Goal: Task Accomplishment & Management: Manage account settings

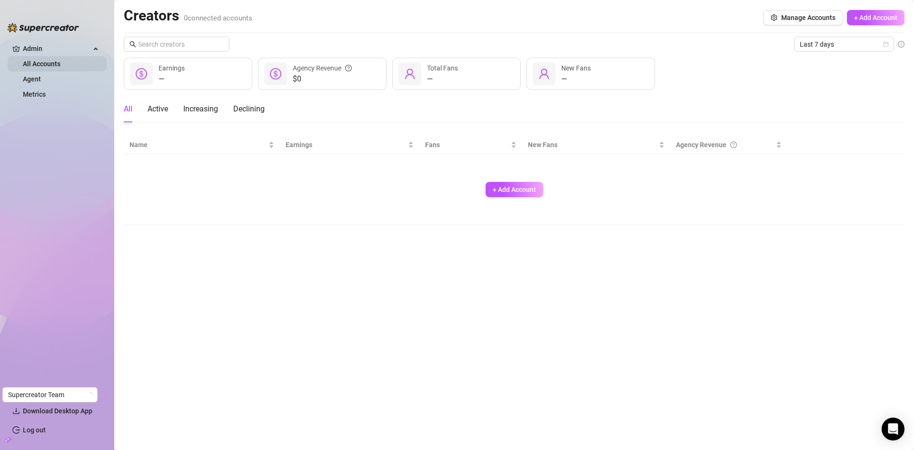
click at [56, 63] on link "All Accounts" at bounding box center [42, 64] width 38 height 8
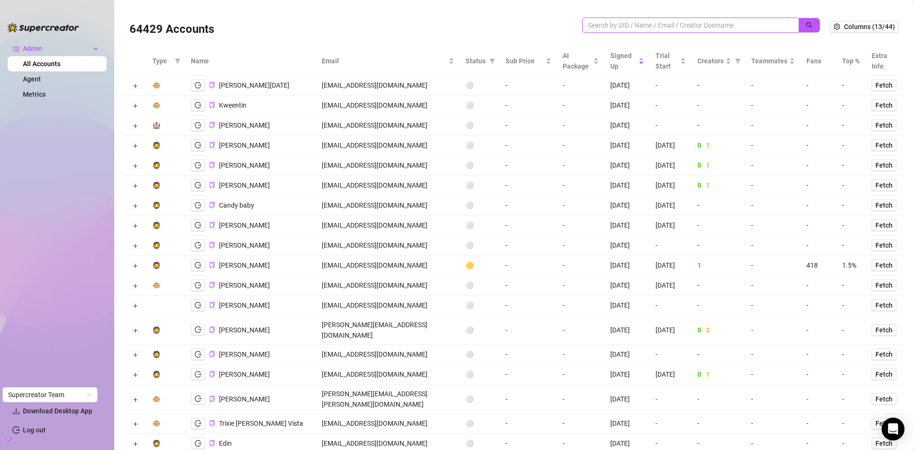
click at [624, 22] on input "search" at bounding box center [687, 25] width 198 height 10
paste input "I’m confused by your response. The way I have it set up now, will it do what I …"
click at [642, 28] on input "I’m confused by your response. The way I have it set up now, will it do what I …" at bounding box center [687, 25] width 198 height 10
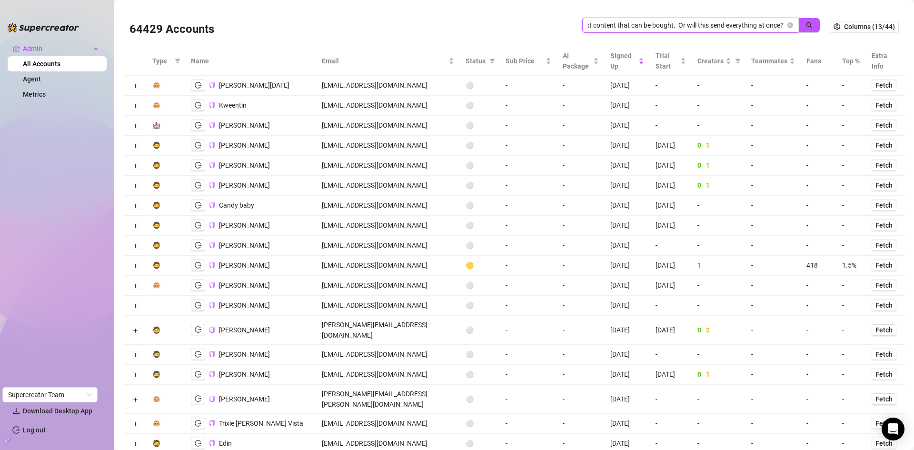
click at [642, 28] on input "I’m confused by your response. The way I have it set up now, will it do what I …" at bounding box center [687, 25] width 198 height 10
type input "}"
click at [706, 25] on input "search" at bounding box center [687, 25] width 198 height 10
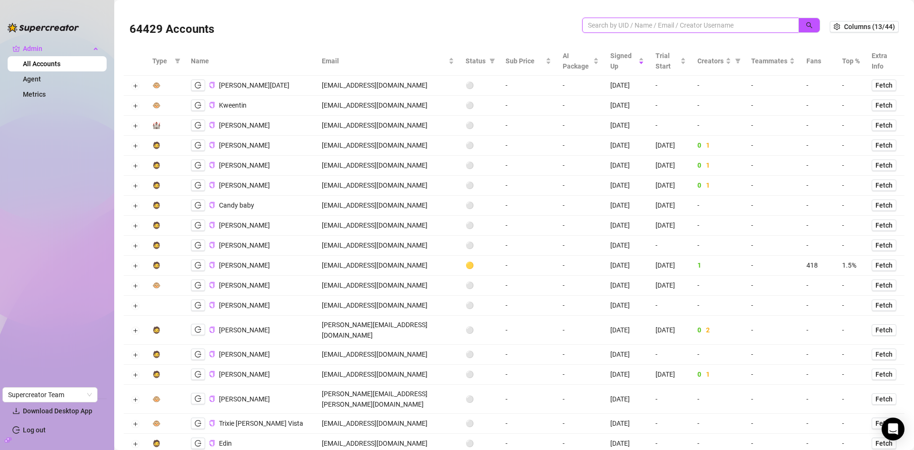
paste input "willowgage249@gmail.com"
click at [808, 26] on button "button" at bounding box center [810, 25] width 22 height 15
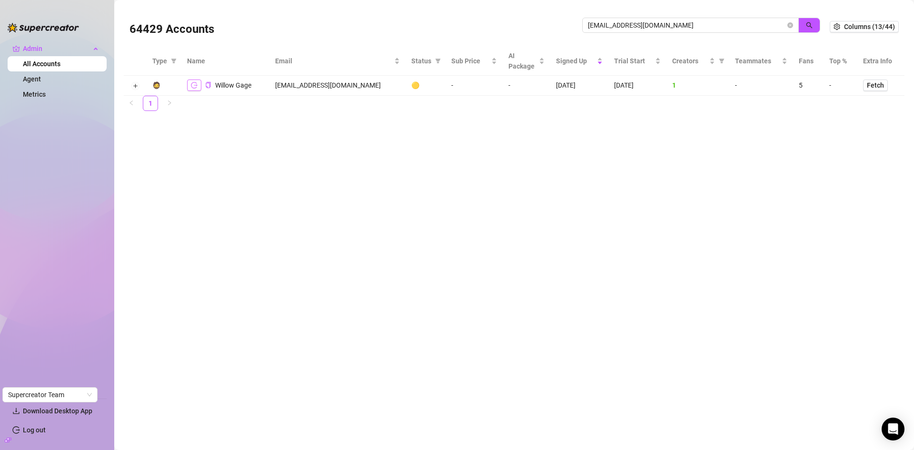
click at [192, 84] on icon "logout" at bounding box center [194, 85] width 7 height 7
click at [647, 26] on span "willowgage249@gmail.com" at bounding box center [690, 25] width 217 height 15
click at [687, 26] on input "willowgage249@gmail.com" at bounding box center [687, 25] width 198 height 10
drag, startPoint x: 689, startPoint y: 26, endPoint x: 575, endPoint y: 29, distance: 113.4
click at [575, 29] on div "64429 Accounts willowgage249@gmail.com" at bounding box center [480, 26] width 700 height 32
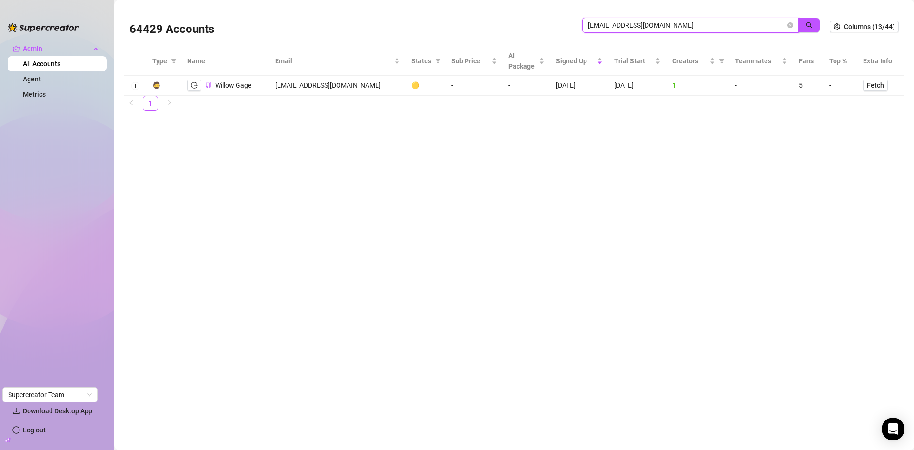
drag, startPoint x: 676, startPoint y: 22, endPoint x: 538, endPoint y: 23, distance: 138.6
click at [538, 23] on div "64429 Accounts willowgage249@gmail.com" at bounding box center [480, 26] width 700 height 32
paste input "dazzlerx2025"
click at [811, 22] on icon "search" at bounding box center [809, 25] width 7 height 7
type input "dazzlerx2025@gmail.com"
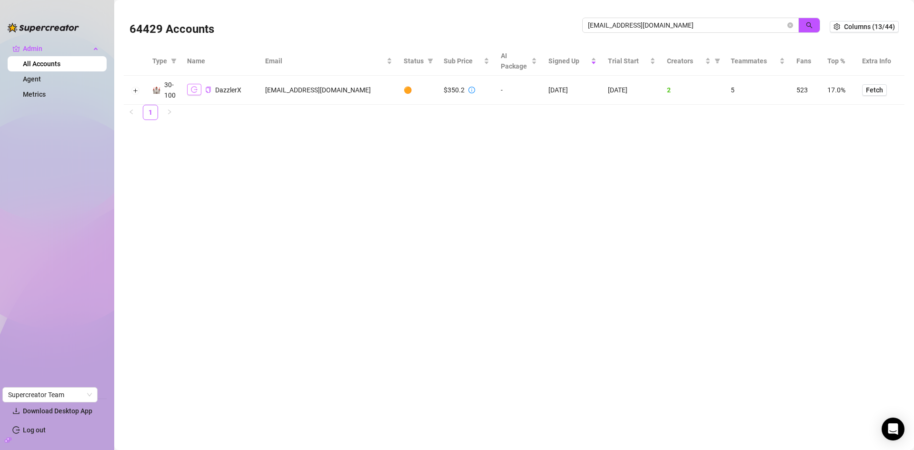
click at [199, 91] on button "button" at bounding box center [194, 89] width 14 height 11
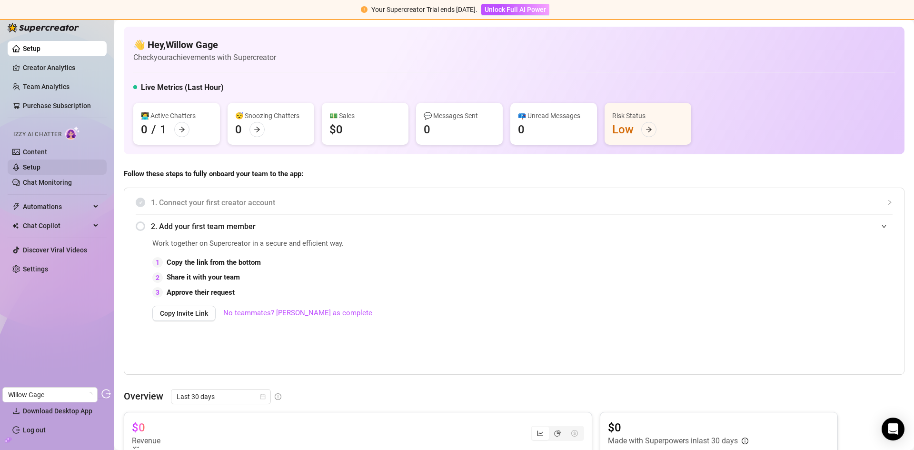
click at [40, 168] on link "Setup" at bounding box center [32, 167] width 18 height 8
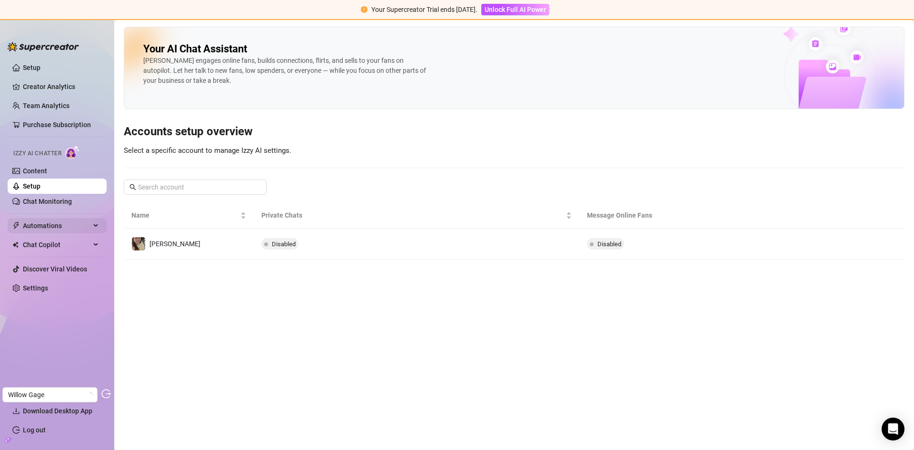
click at [52, 221] on span "Automations" at bounding box center [57, 225] width 68 height 15
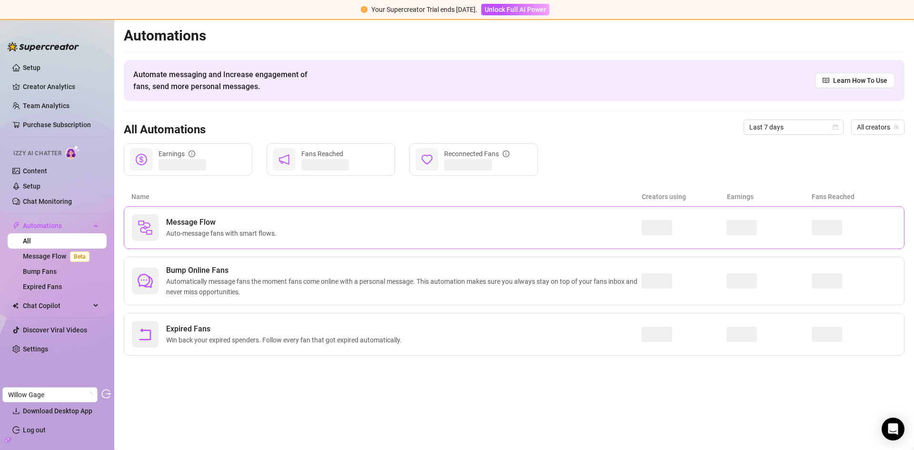
click at [256, 239] on div "Message Flow Auto-message fans with smart flows." at bounding box center [387, 227] width 510 height 27
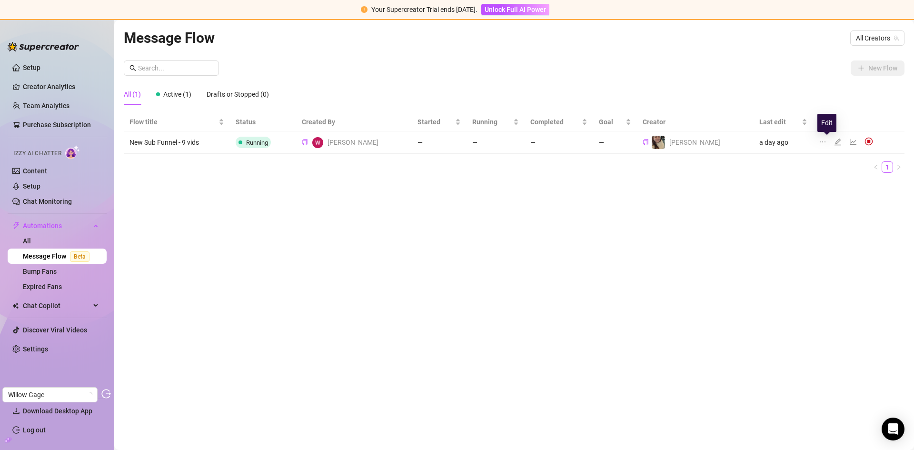
click at [835, 142] on icon "edit" at bounding box center [838, 142] width 7 height 7
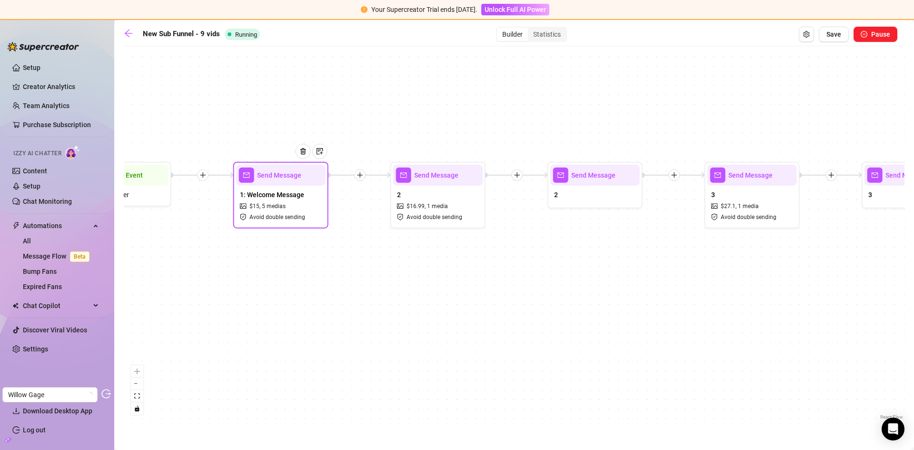
click at [296, 212] on div "1: Welcome Message $ 15 , 5 medias Avoid double sending" at bounding box center [281, 206] width 90 height 40
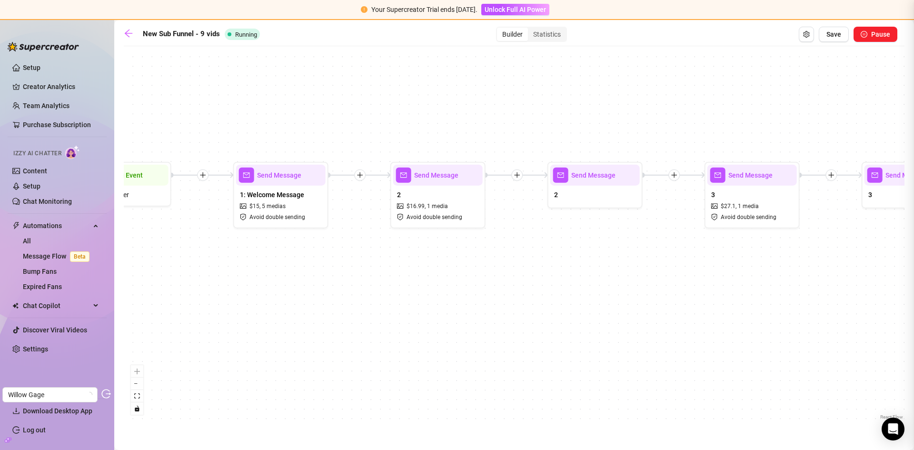
type textarea "hiii! glad you finally found me. let’s just cut to the chase, we both know why …"
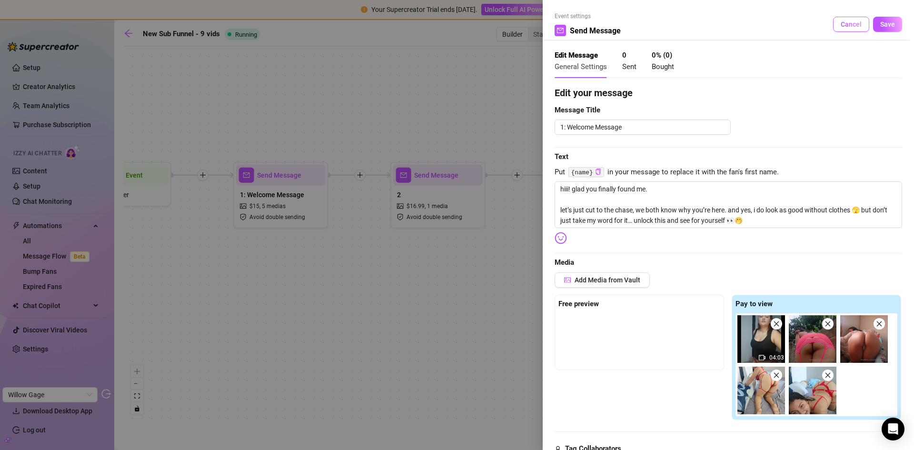
click at [841, 22] on span "Cancel" at bounding box center [851, 24] width 21 height 8
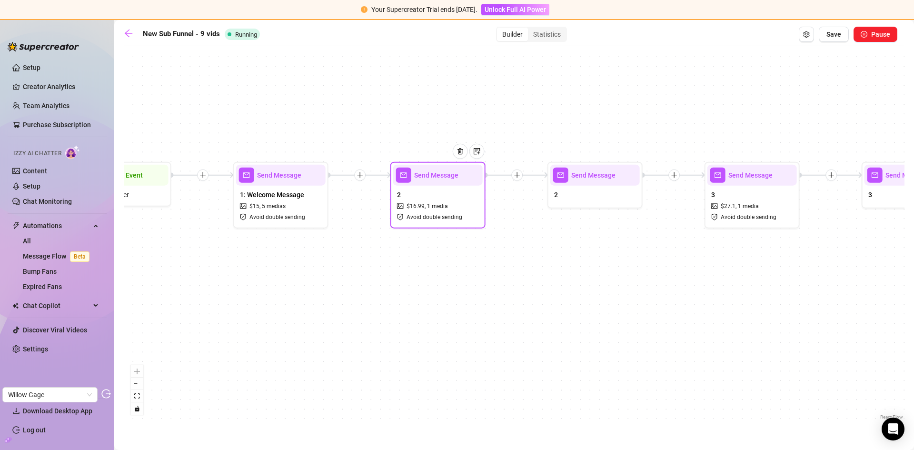
click at [432, 195] on div "2 $ 16.99 , 1 media Avoid double sending" at bounding box center [438, 206] width 90 height 40
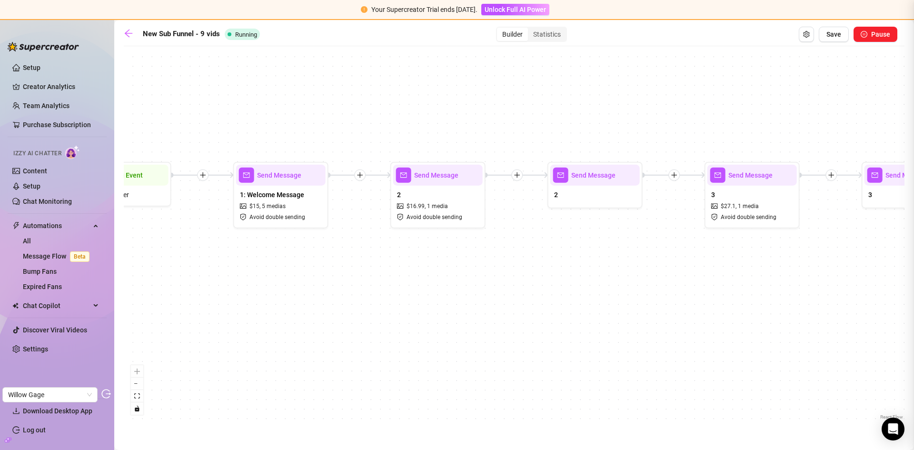
type textarea "or do you want this personal favorite video where you can see the REAL DEAL 🫣 i…"
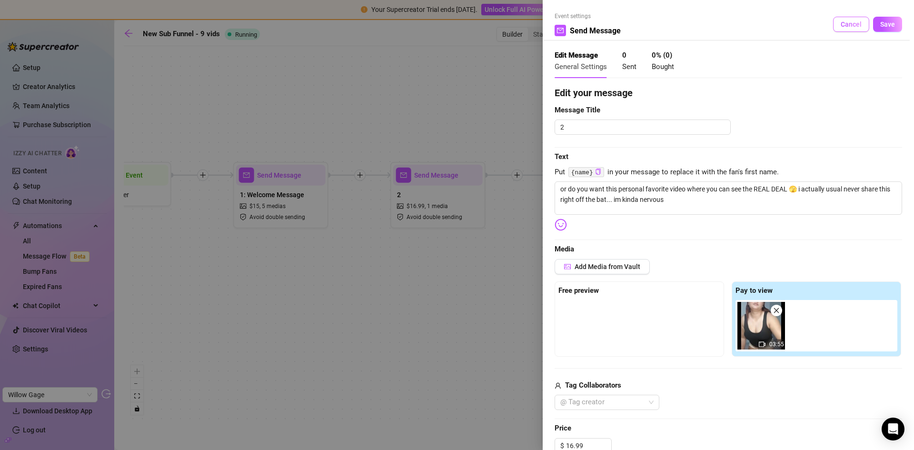
click at [841, 22] on span "Cancel" at bounding box center [851, 24] width 21 height 8
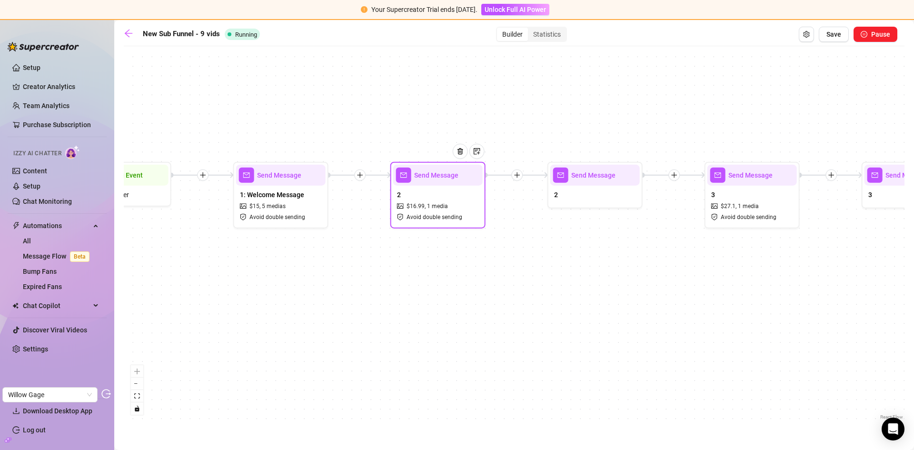
click at [445, 199] on div "2 $ 16.99 , 1 media Avoid double sending" at bounding box center [438, 206] width 90 height 40
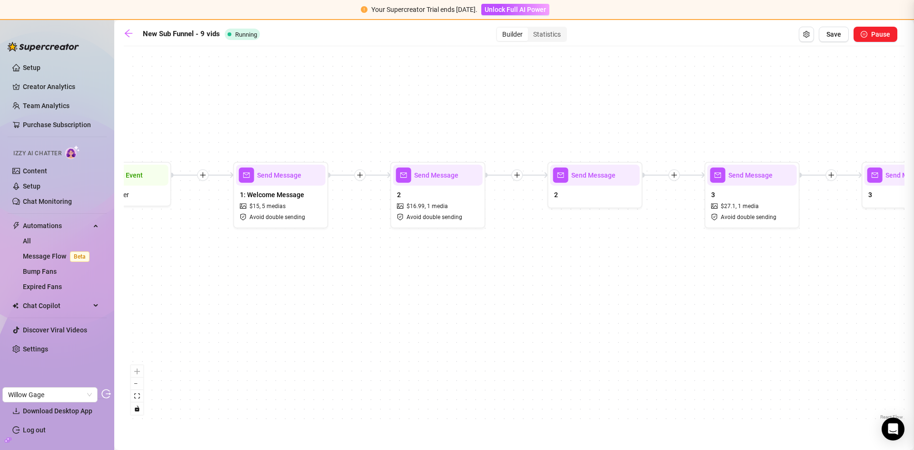
type textarea "or do you want this personal favorite video where you can see the REAL DEAL 🫣 i…"
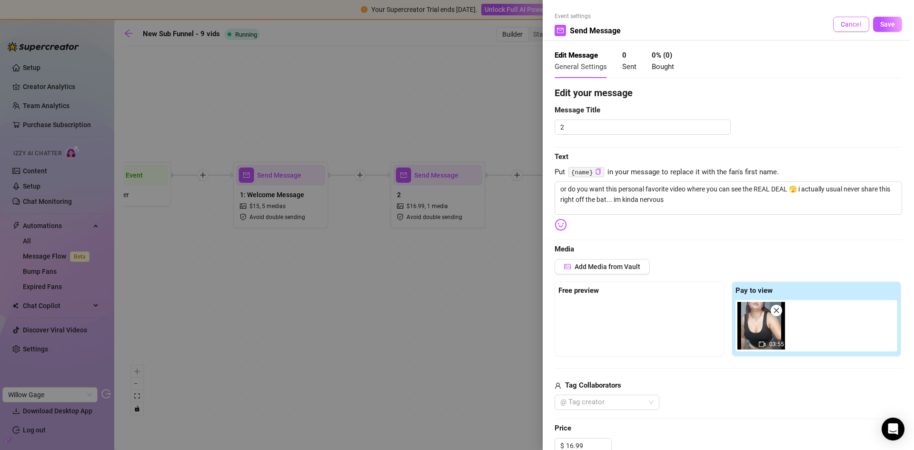
click at [836, 19] on button "Cancel" at bounding box center [851, 24] width 36 height 15
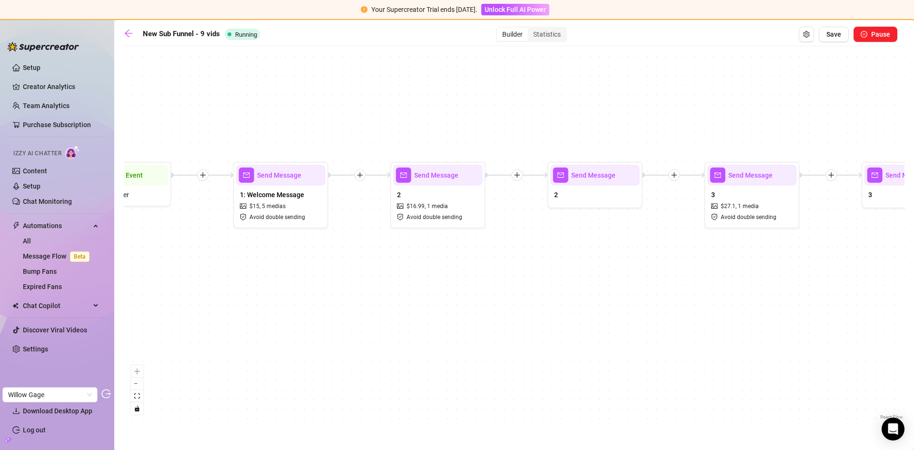
drag, startPoint x: 789, startPoint y: 304, endPoint x: 263, endPoint y: 265, distance: 527.2
click at [263, 265] on div "Send Message 9 $ 102.09 , 1 media Avoid double sending Send Message 7 & 8 Send …" at bounding box center [514, 236] width 781 height 371
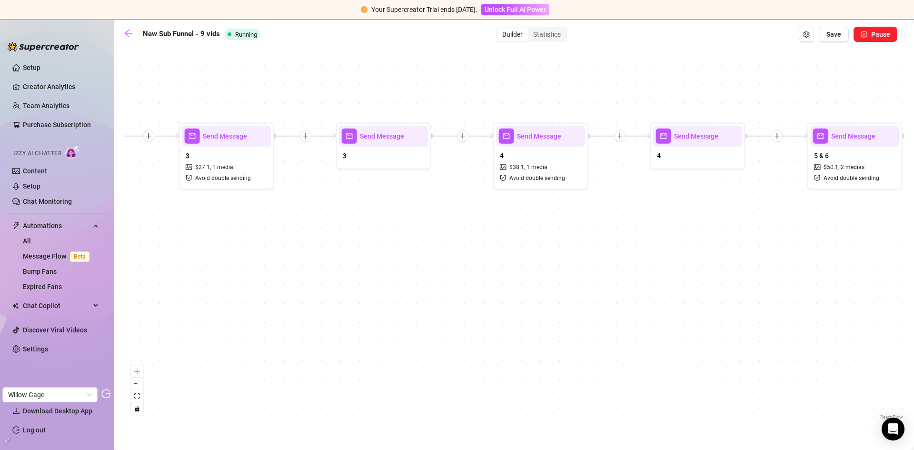
drag, startPoint x: 688, startPoint y: 257, endPoint x: 236, endPoint y: 255, distance: 451.9
click at [236, 255] on div "Send Message 9 $ 102.09 , 1 media Avoid double sending Send Message 7 & 8 Send …" at bounding box center [514, 236] width 781 height 371
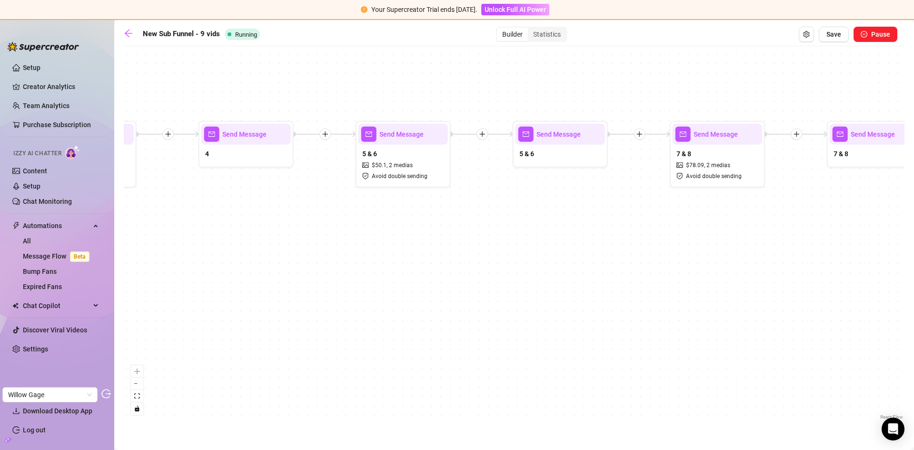
drag, startPoint x: 728, startPoint y: 260, endPoint x: 263, endPoint y: 264, distance: 465.3
click at [263, 264] on div "Send Message 9 $ 102.09 , 1 media Avoid double sending Send Message 7 & 8 Send …" at bounding box center [514, 236] width 781 height 371
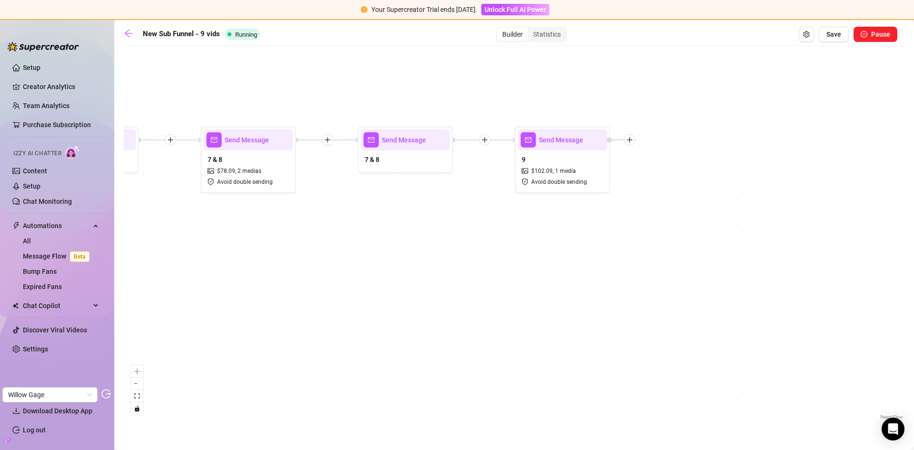
drag, startPoint x: 647, startPoint y: 261, endPoint x: 444, endPoint y: 270, distance: 203.1
click at [444, 270] on div "Send Message 9 $ 102.09 , 1 media Avoid double sending Send Message 7 & 8 Send …" at bounding box center [514, 236] width 781 height 371
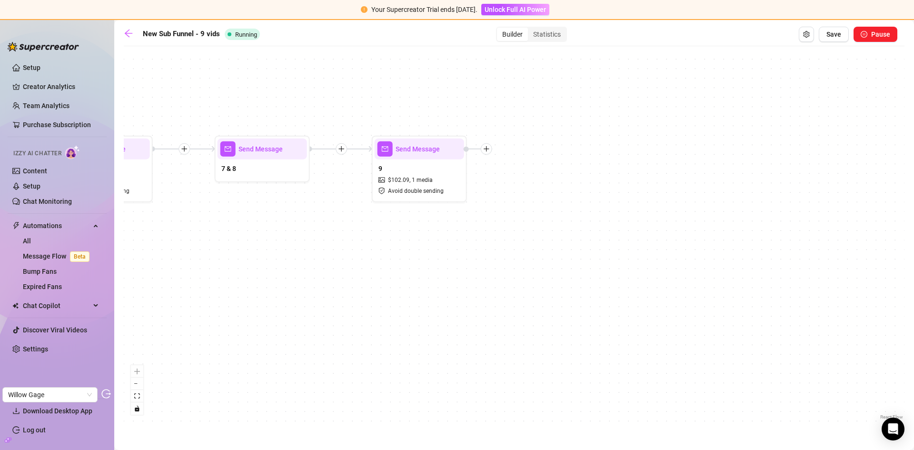
drag, startPoint x: 343, startPoint y: 275, endPoint x: 730, endPoint y: 290, distance: 386.9
click at [823, 275] on div "Send Message 9 $ 102.09 , 1 media Avoid double sending Send Message 7 & 8 Send …" at bounding box center [514, 236] width 781 height 371
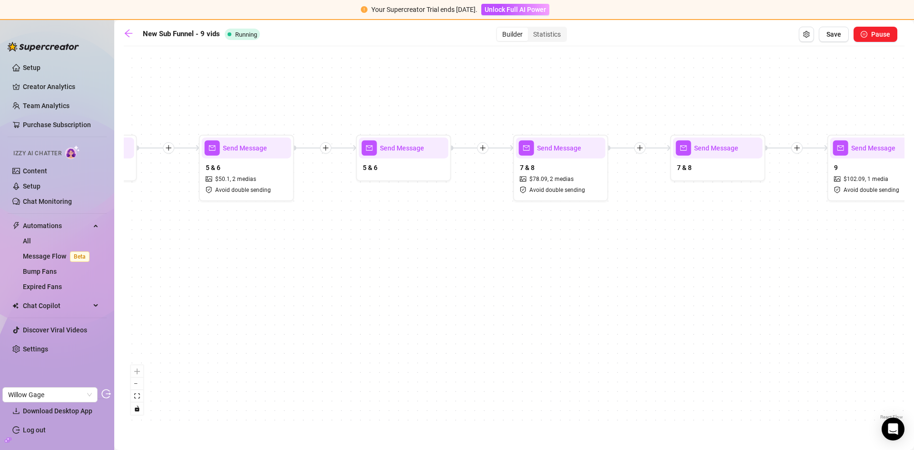
drag, startPoint x: 427, startPoint y: 288, endPoint x: 413, endPoint y: 288, distance: 13.8
click at [476, 288] on div "Send Message 9 $ 102.09 , 1 media Avoid double sending Send Message 7 & 8 Send …" at bounding box center [514, 236] width 781 height 371
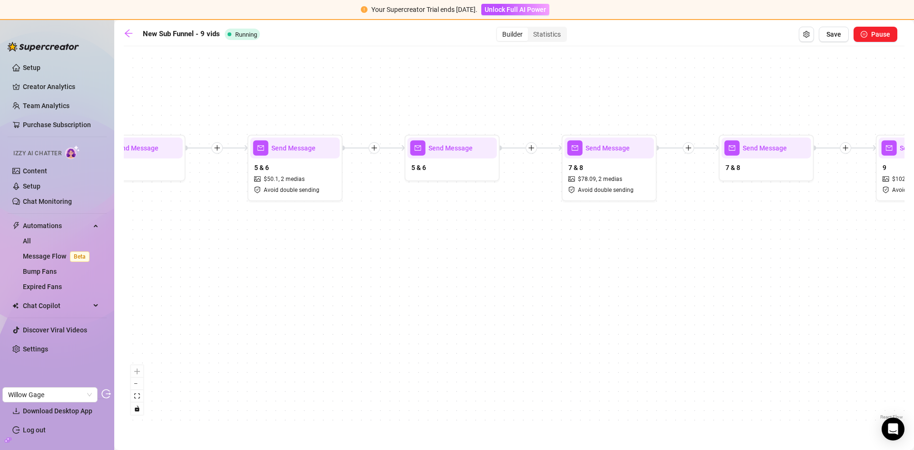
drag, startPoint x: 326, startPoint y: 288, endPoint x: 567, endPoint y: 288, distance: 241.4
click at [567, 288] on div "Send Message 9 $ 102.09 , 1 media Avoid double sending Send Message 7 & 8 Send …" at bounding box center [514, 236] width 781 height 371
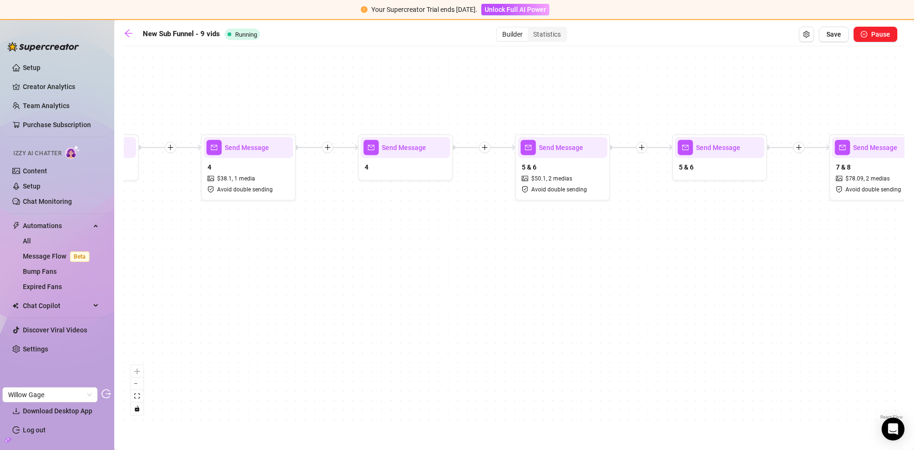
drag, startPoint x: 257, startPoint y: 282, endPoint x: 460, endPoint y: 269, distance: 203.8
click at [460, 269] on div "Send Message 9 $ 102.09 , 1 media Avoid double sending Send Message 7 & 8 Send …" at bounding box center [514, 236] width 781 height 371
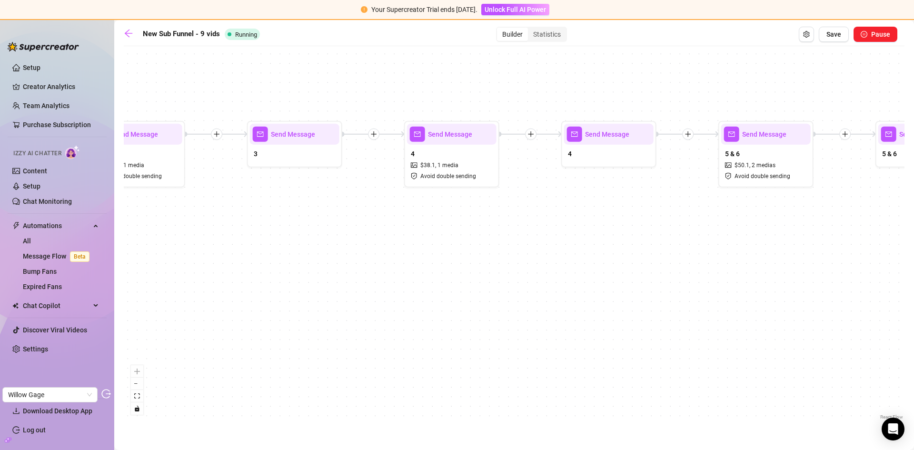
click at [537, 278] on div "Send Message 9 $ 102.09 , 1 media Avoid double sending Send Message 7 & 8 Send …" at bounding box center [514, 236] width 781 height 371
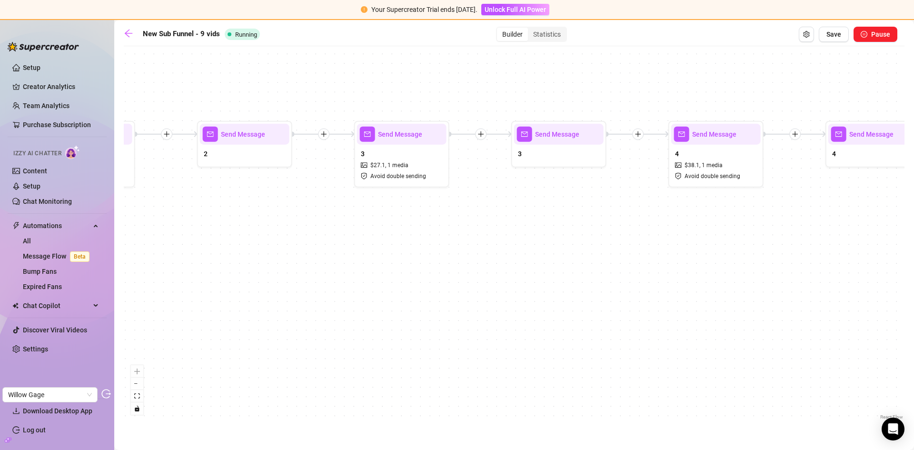
drag, startPoint x: 279, startPoint y: 283, endPoint x: 489, endPoint y: 290, distance: 209.6
click at [489, 290] on div "Send Message 9 $ 102.09 , 1 media Avoid double sending Send Message 7 & 8 Send …" at bounding box center [514, 236] width 781 height 371
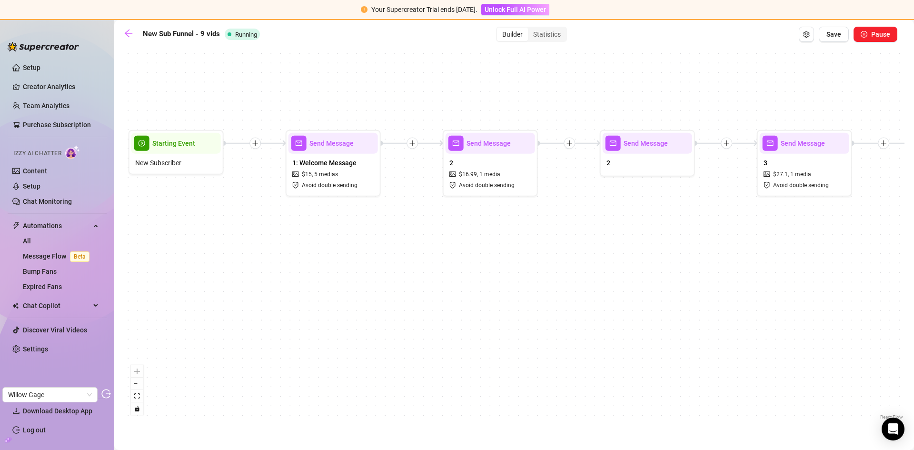
drag, startPoint x: 537, startPoint y: 294, endPoint x: 548, endPoint y: 294, distance: 11.0
click at [548, 294] on div "Send Message 9 $ 102.09 , 1 media Avoid double sending Send Message 7 & 8 Send …" at bounding box center [514, 236] width 781 height 371
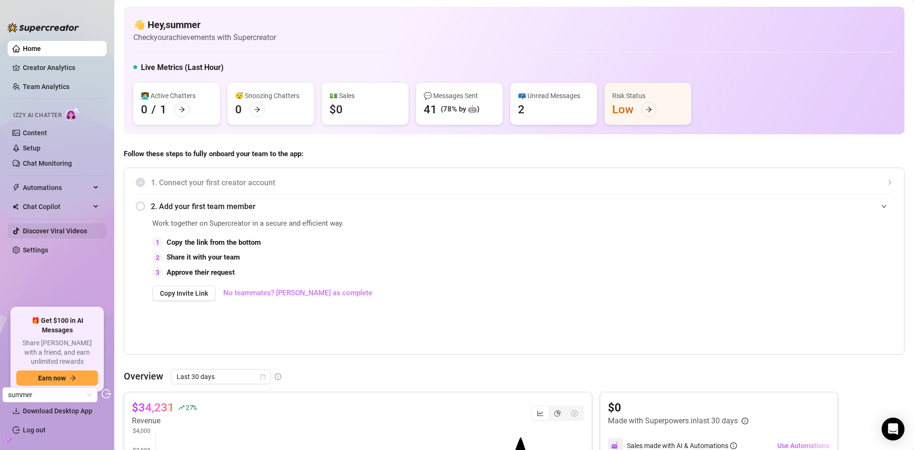
drag, startPoint x: 54, startPoint y: 248, endPoint x: 68, endPoint y: 239, distance: 16.8
click at [48, 248] on link "Settings" at bounding box center [35, 250] width 25 height 8
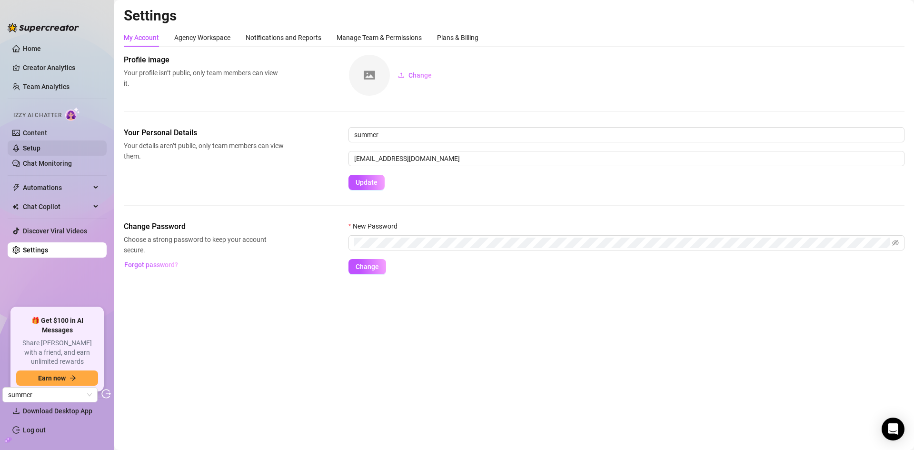
click at [40, 152] on link "Setup" at bounding box center [32, 148] width 18 height 8
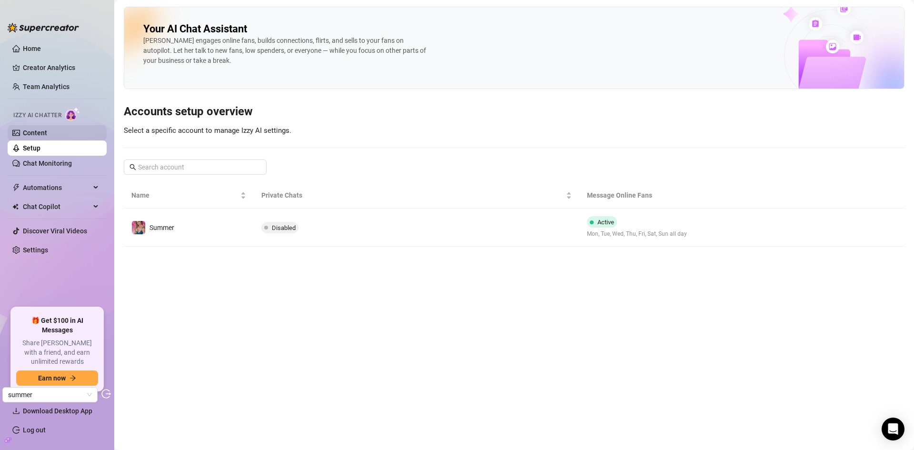
click at [47, 133] on link "Content" at bounding box center [35, 133] width 24 height 8
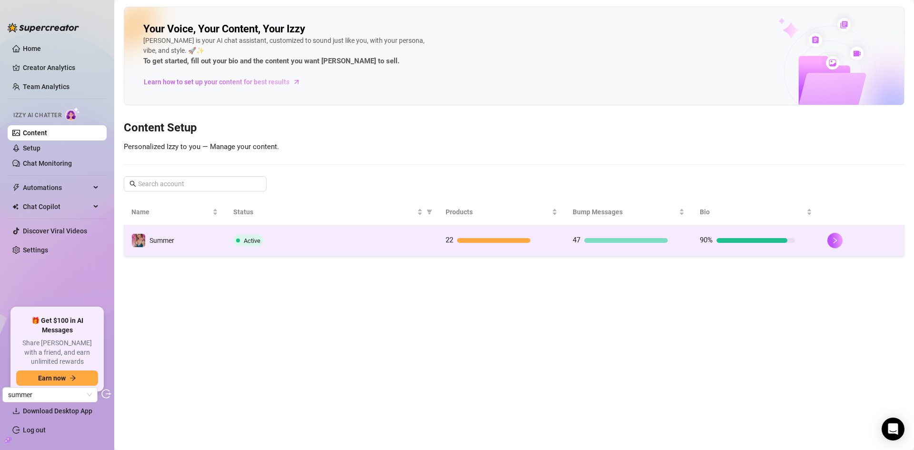
click at [350, 238] on div "Active" at bounding box center [331, 240] width 197 height 11
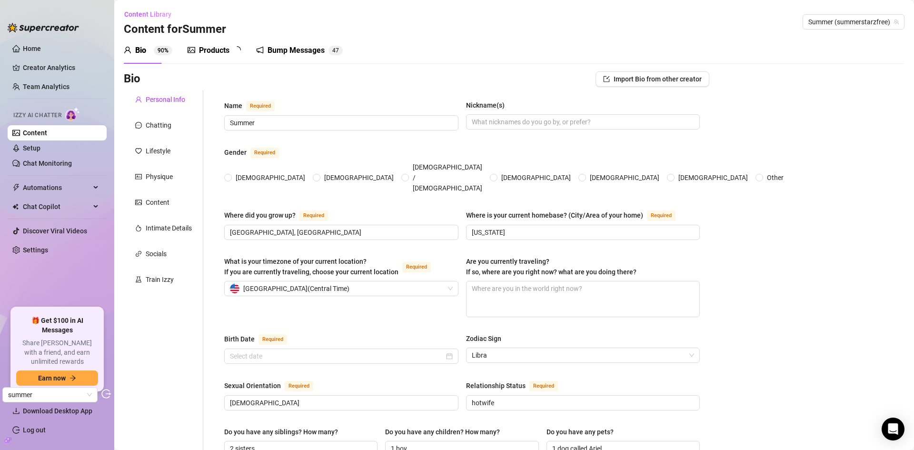
click at [271, 52] on div "Bump Messages" at bounding box center [296, 50] width 57 height 11
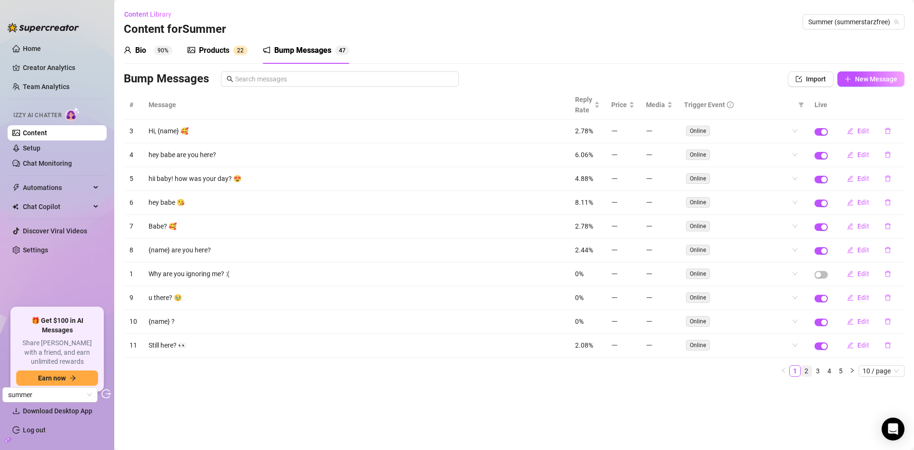
click at [809, 369] on link "2" at bounding box center [806, 371] width 10 height 10
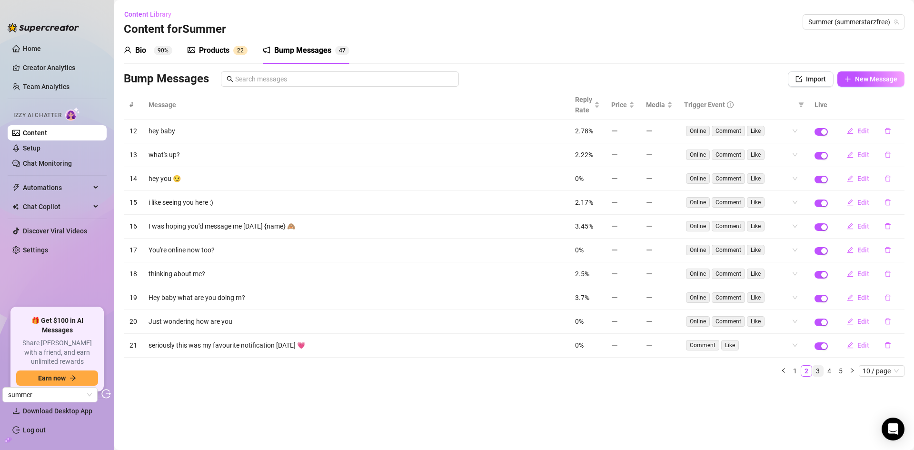
click at [818, 374] on link "3" at bounding box center [818, 371] width 10 height 10
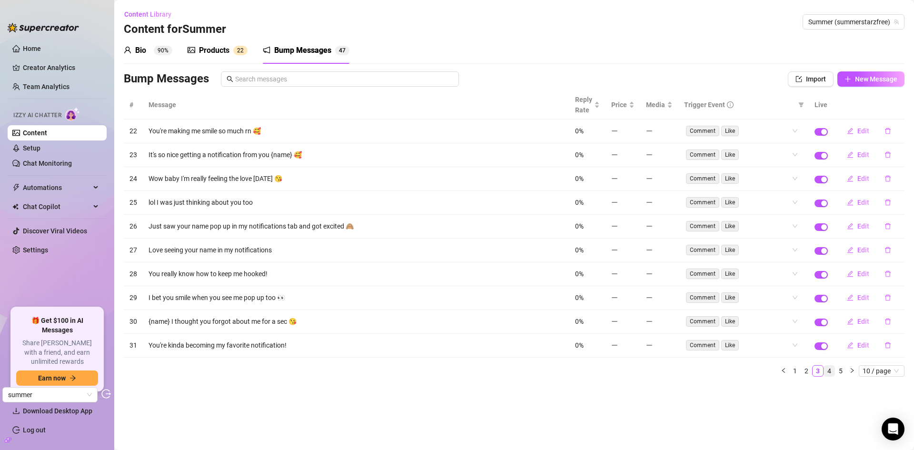
click at [826, 373] on link "4" at bounding box center [829, 371] width 10 height 10
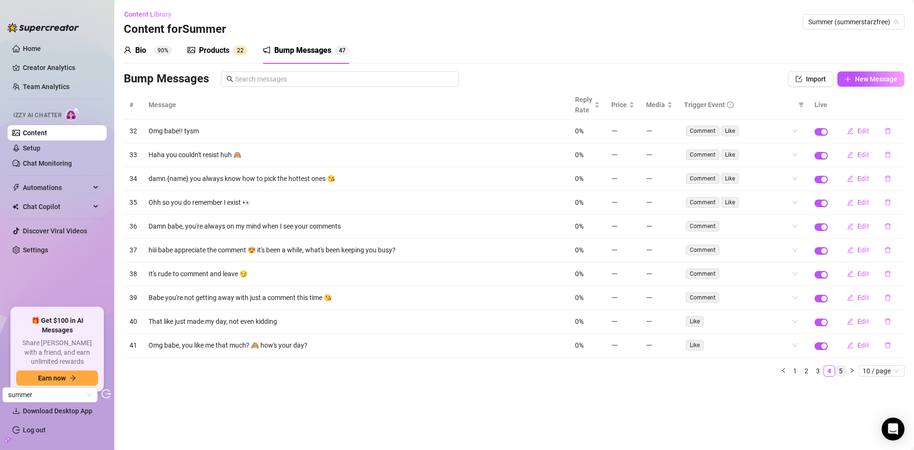
click at [844, 373] on link "5" at bounding box center [841, 371] width 10 height 10
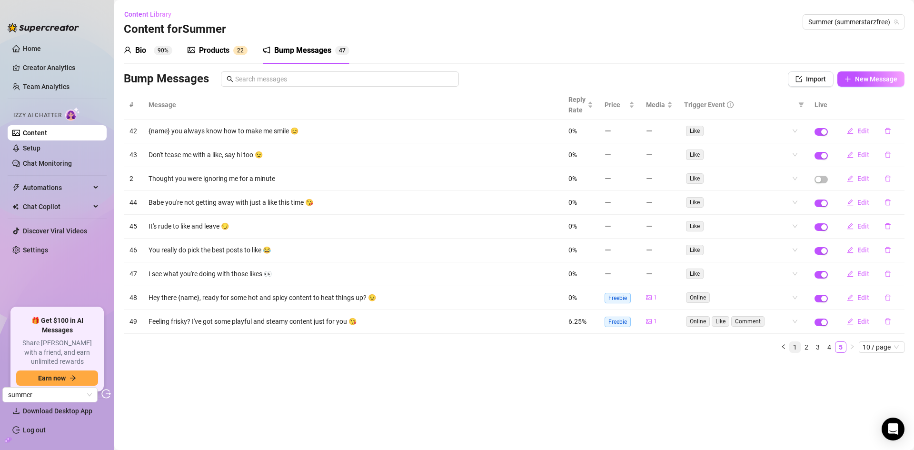
click at [798, 346] on link "1" at bounding box center [795, 347] width 10 height 10
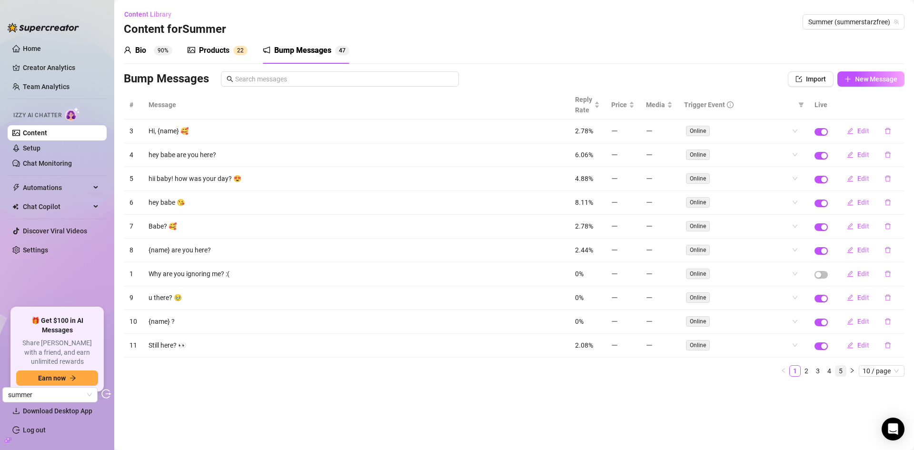
click at [844, 369] on link "5" at bounding box center [841, 371] width 10 height 10
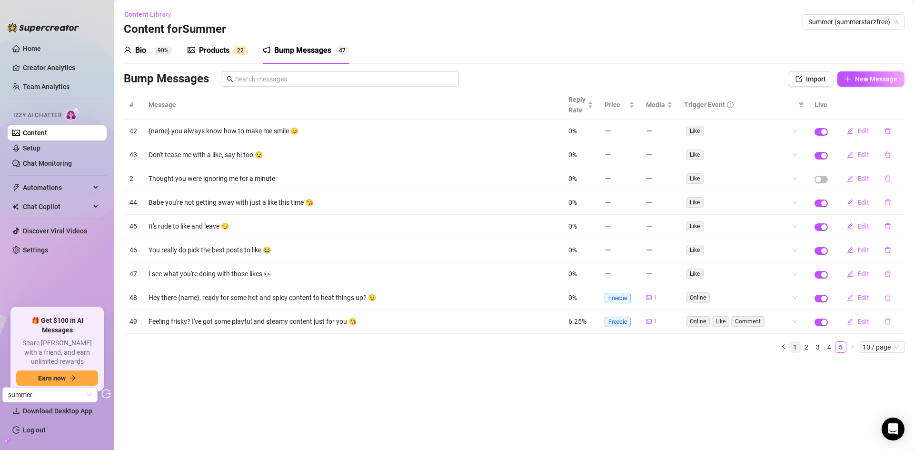
click at [797, 350] on link "1" at bounding box center [795, 347] width 10 height 10
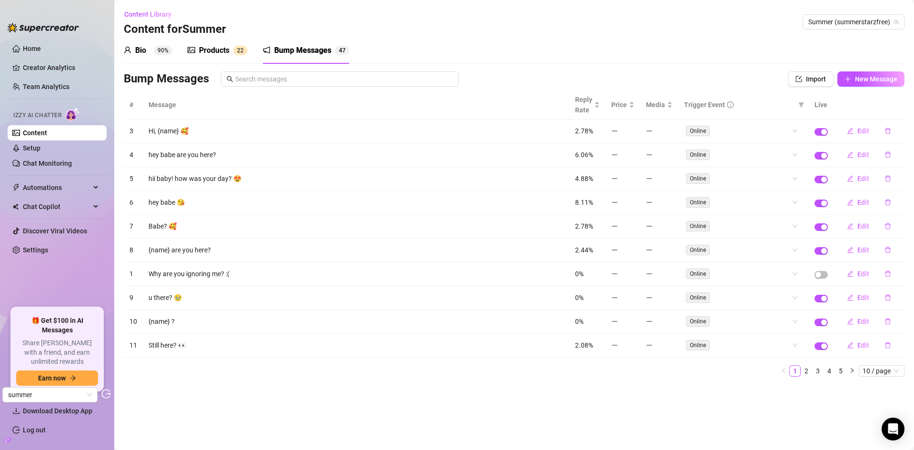
click at [210, 54] on div "Products" at bounding box center [214, 50] width 30 height 11
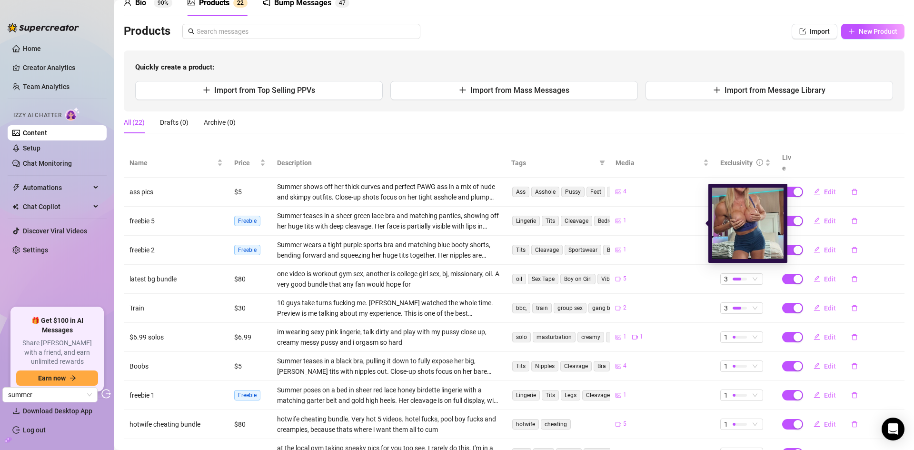
scroll to position [110, 0]
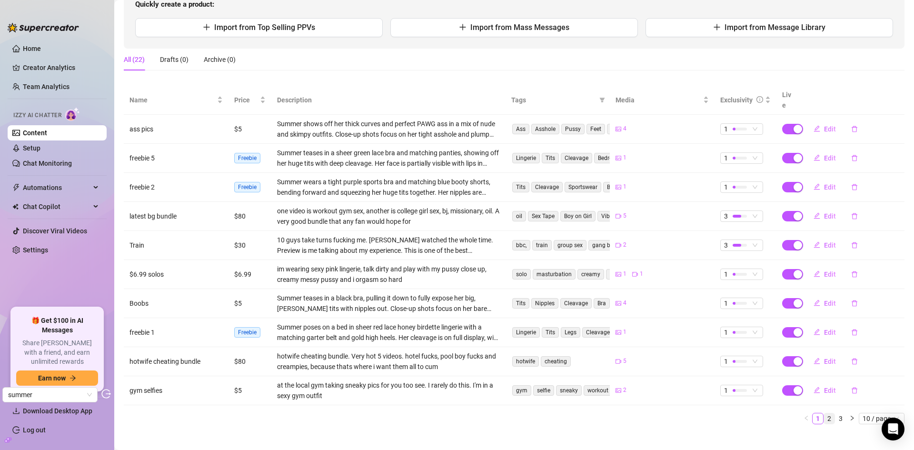
click at [824, 413] on link "2" at bounding box center [829, 418] width 10 height 10
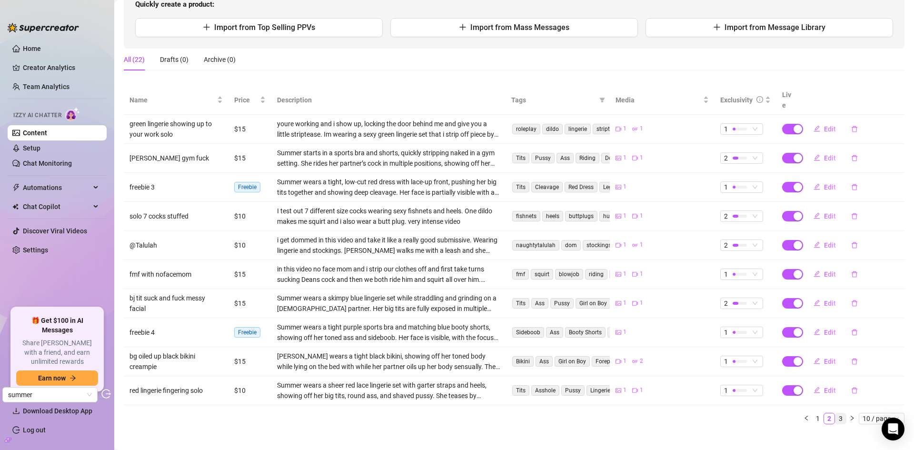
click at [836, 413] on link "3" at bounding box center [841, 418] width 10 height 10
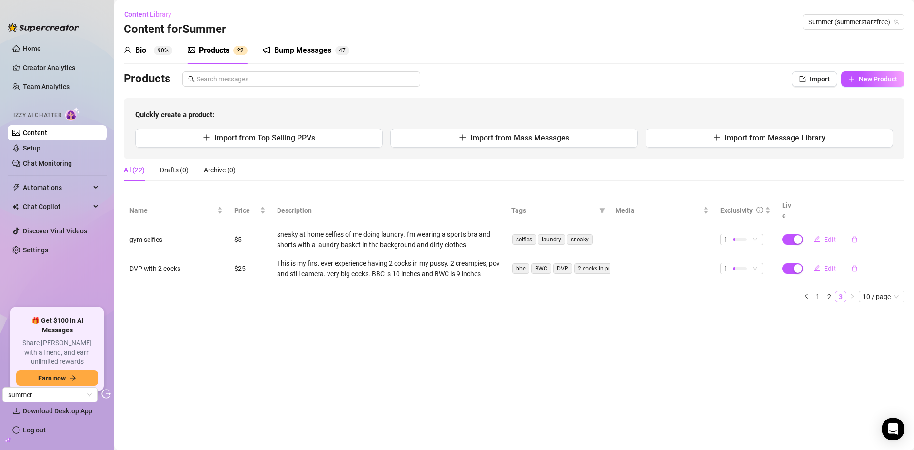
scroll to position [0, 0]
click at [815, 291] on link "1" at bounding box center [818, 296] width 10 height 10
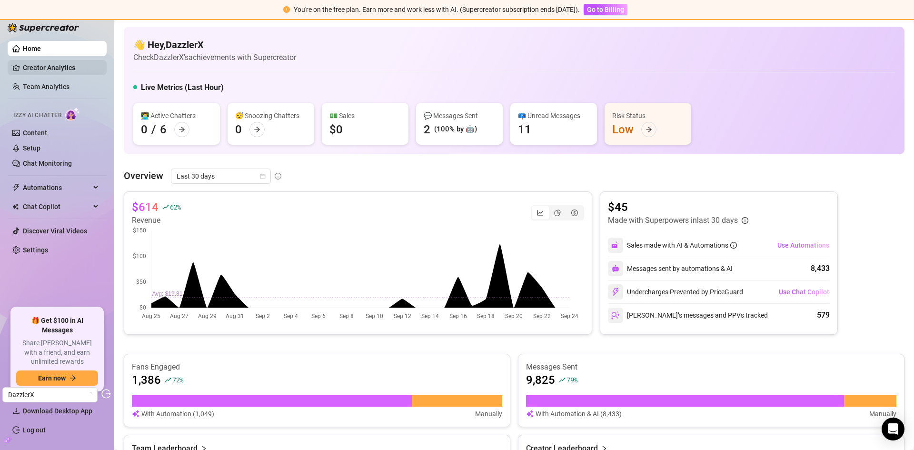
click at [54, 67] on link "Creator Analytics" at bounding box center [61, 67] width 76 height 15
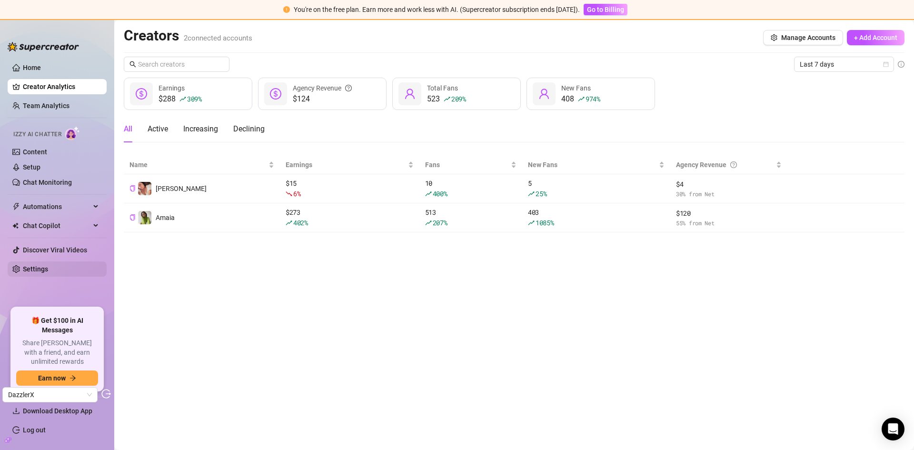
click at [41, 267] on link "Settings" at bounding box center [35, 269] width 25 height 8
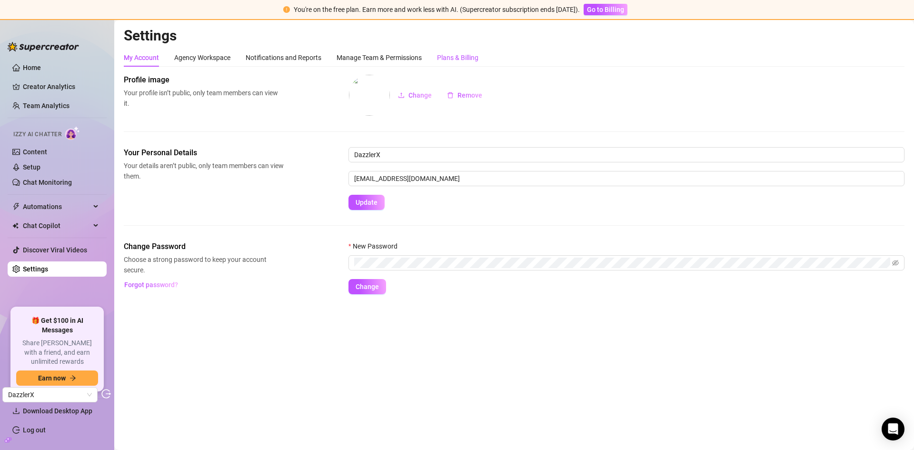
click at [442, 60] on div "Plans & Billing" at bounding box center [457, 57] width 41 height 10
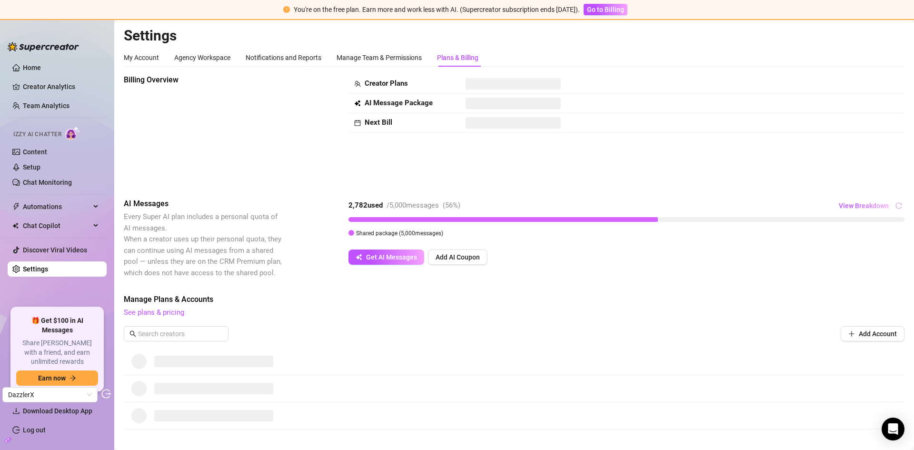
drag, startPoint x: 45, startPoint y: 153, endPoint x: 116, endPoint y: 149, distance: 71.1
click at [45, 153] on link "Content" at bounding box center [35, 152] width 24 height 8
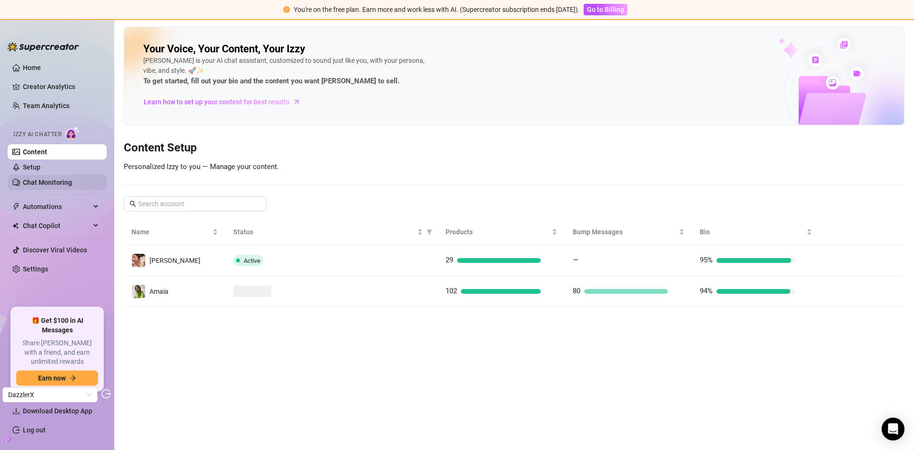
click at [35, 182] on link "Chat Monitoring" at bounding box center [47, 183] width 49 height 8
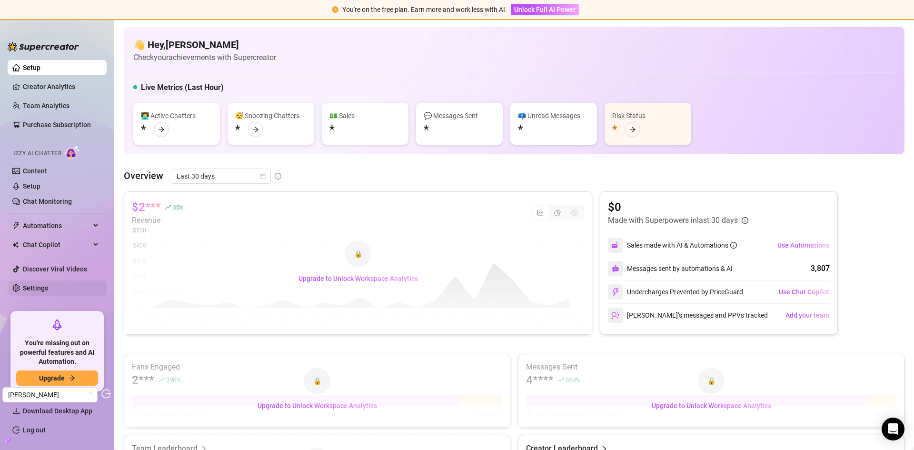
click at [41, 292] on link "Settings" at bounding box center [35, 288] width 25 height 8
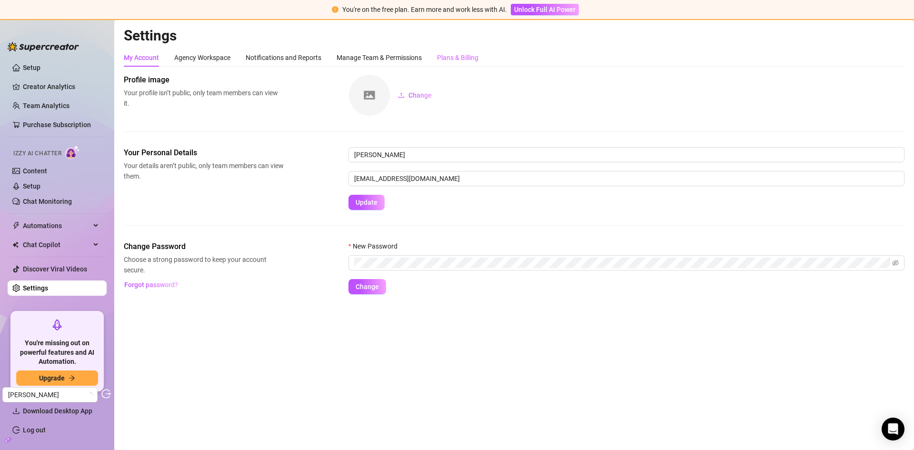
click at [461, 50] on div "Plans & Billing" at bounding box center [457, 58] width 41 height 18
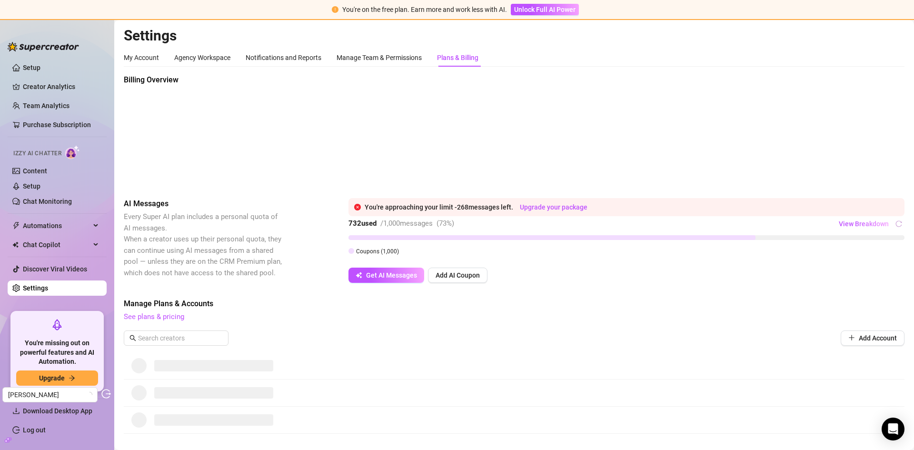
scroll to position [24, 0]
